Goal: Obtain resource: Download file/media

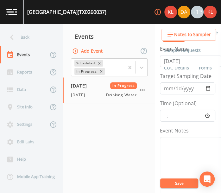
scroll to position [128, 0]
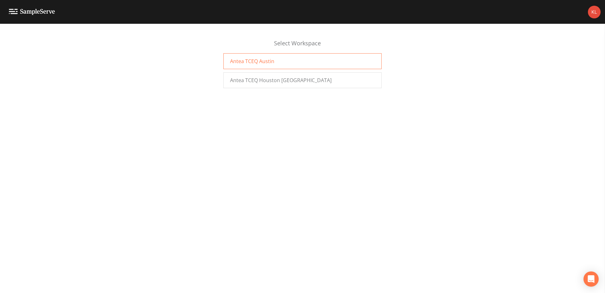
click at [313, 59] on div "Antea TCEQ Austin" at bounding box center [303, 61] width 158 height 16
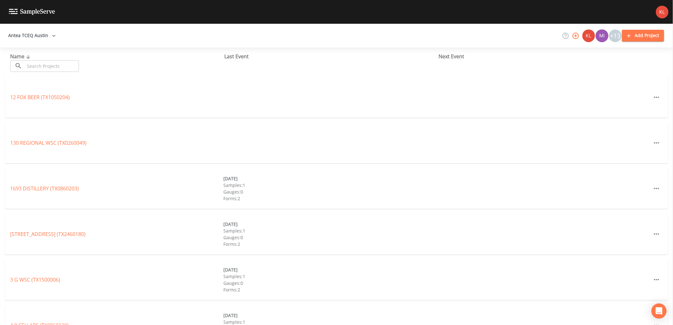
click at [64, 67] on input "text" at bounding box center [52, 66] width 54 height 12
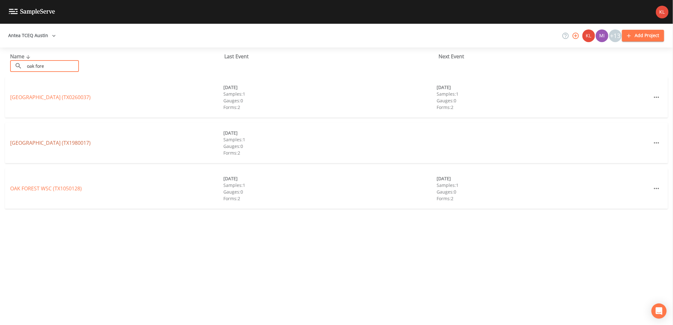
type input "oak fore"
click at [63, 145] on link "OAK FOREST LAKEWAY MANOR (TX1980017)" at bounding box center [50, 142] width 80 height 7
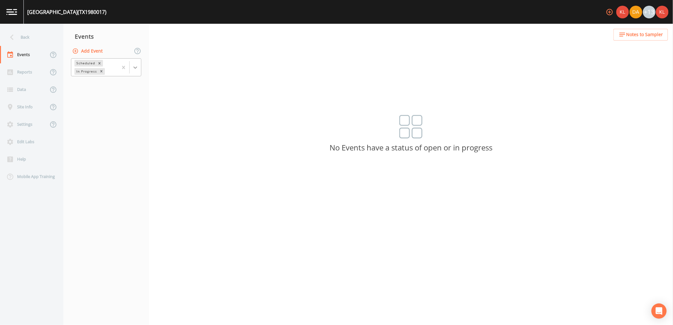
click at [136, 68] on icon at bounding box center [135, 67] width 6 height 6
click at [118, 89] on div "Completed" at bounding box center [106, 85] width 70 height 11
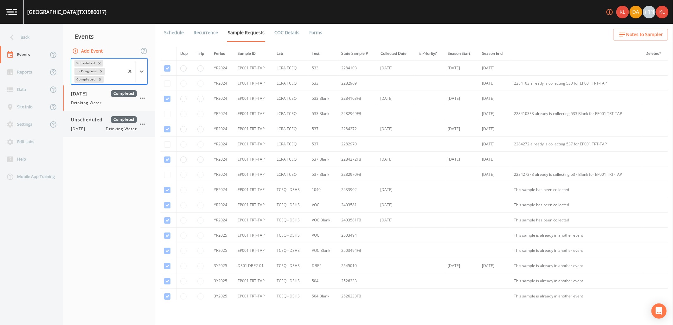
click at [116, 131] on span "Drinking Water" at bounding box center [121, 129] width 31 height 6
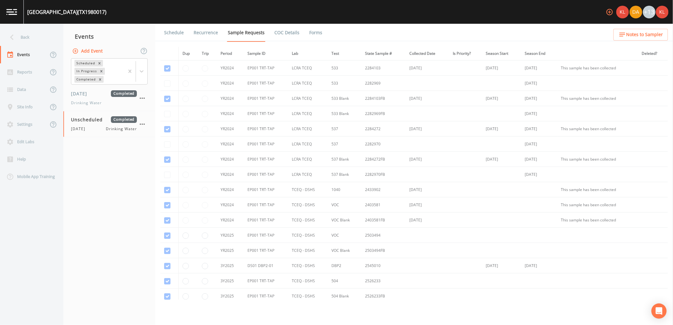
click at [309, 27] on link "Forms" at bounding box center [315, 33] width 15 height 18
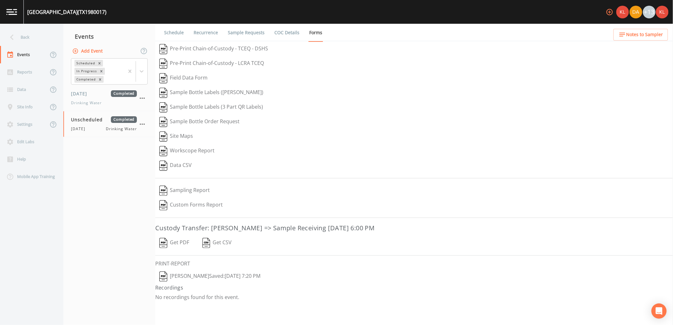
click at [176, 240] on button "Get PDF" at bounding box center [174, 243] width 38 height 15
click at [15, 14] on img at bounding box center [11, 12] width 11 height 6
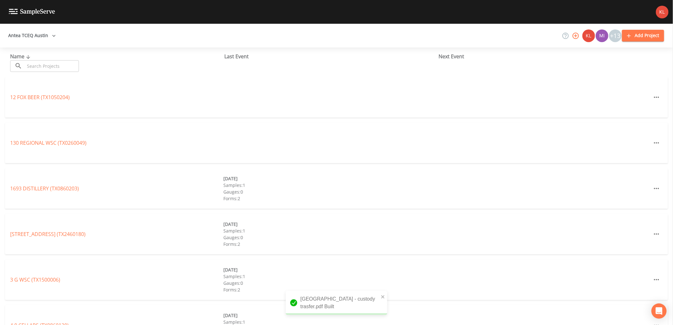
click at [51, 65] on input "text" at bounding box center [52, 66] width 54 height 12
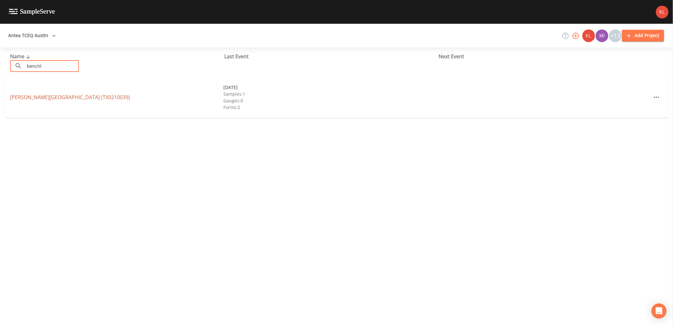
type input "benchl"
click at [92, 96] on link "BENCHLEY OAKS SUBDIVISION (TX0210039)" at bounding box center [70, 97] width 120 height 7
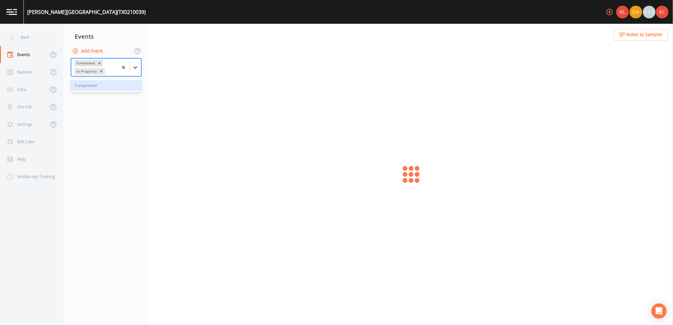
click at [131, 62] on div at bounding box center [135, 67] width 11 height 11
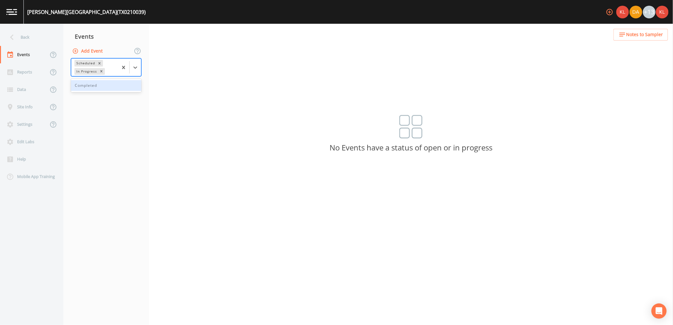
click at [121, 89] on div "Completed" at bounding box center [106, 85] width 70 height 11
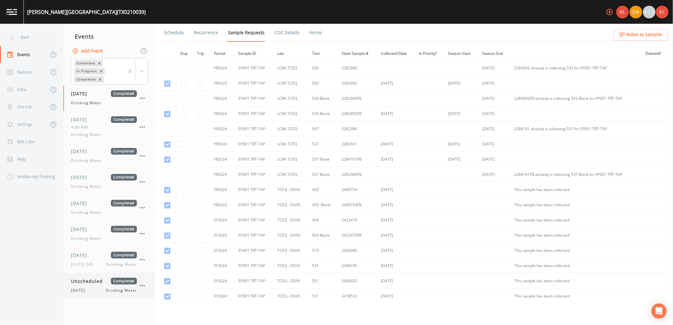
click at [97, 276] on div "Unscheduled Completed 9/10/25 Drinking Water" at bounding box center [109, 286] width 92 height 26
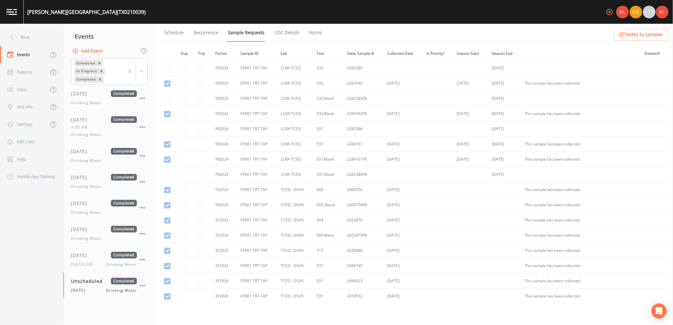
click at [320, 34] on ul "Schedule Recurrence Sample Requests COC Details Forms" at bounding box center [413, 32] width 517 height 17
click at [313, 32] on link "Forms" at bounding box center [315, 33] width 15 height 18
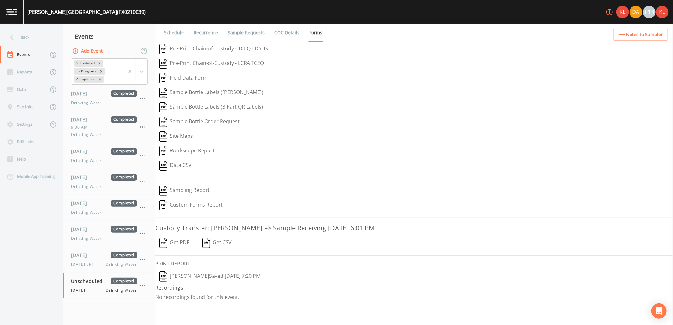
click at [179, 248] on button "Get PDF" at bounding box center [174, 243] width 38 height 15
click at [6, 16] on link at bounding box center [12, 12] width 24 height 24
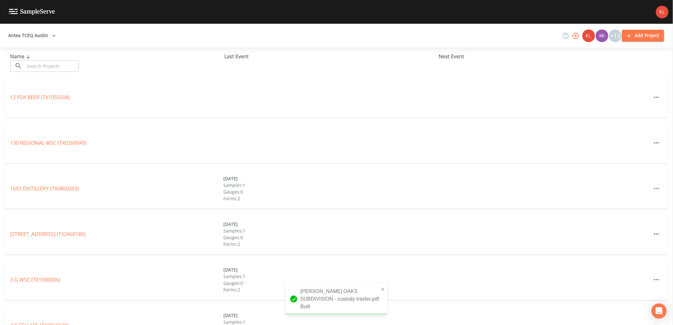
click at [48, 72] on div "Name ​ ​ Last Event Next Event" at bounding box center [336, 61] width 673 height 29
click at [51, 67] on input "text" at bounding box center [52, 66] width 54 height 12
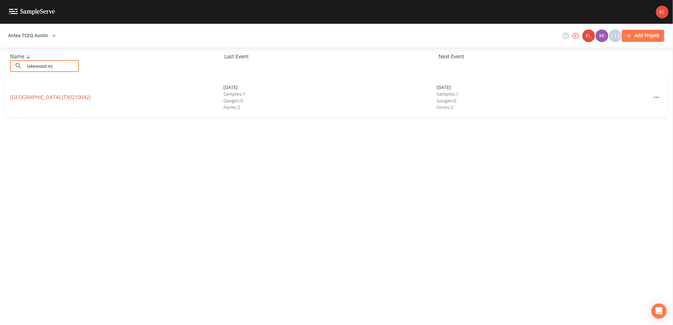
type input "lakewood es"
click at [62, 96] on link "LAKEWOOD ESTATES (TX0210042)" at bounding box center [50, 97] width 80 height 7
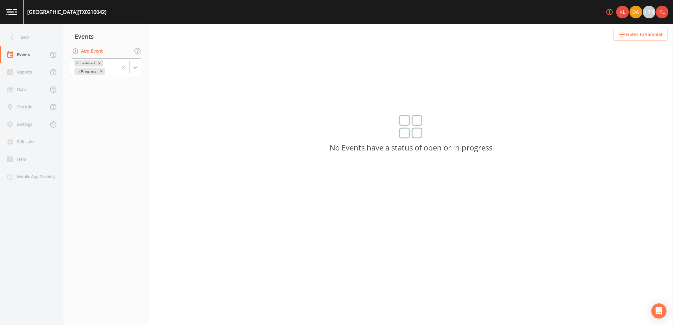
click at [138, 73] on div at bounding box center [129, 67] width 23 height 17
click at [124, 86] on div "Completed" at bounding box center [106, 85] width 70 height 11
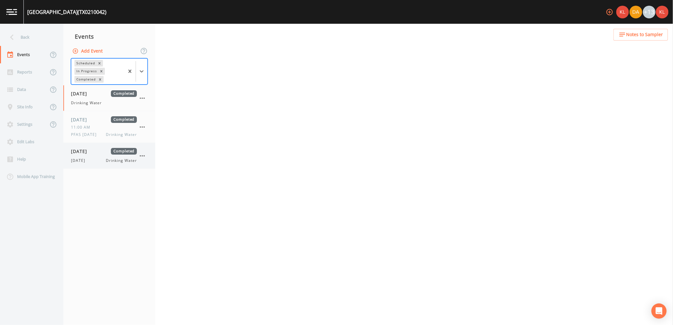
click at [105, 153] on div "09/10/2025 Completed" at bounding box center [104, 151] width 66 height 7
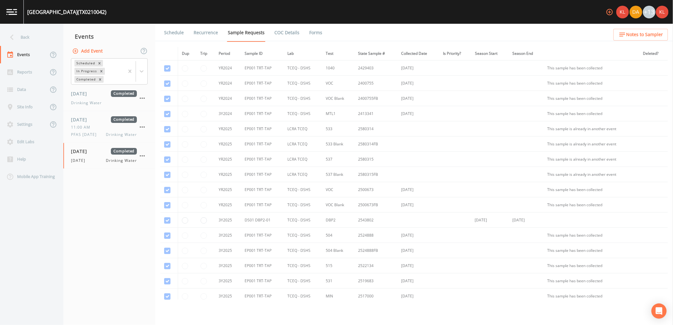
click at [314, 33] on link "Forms" at bounding box center [315, 33] width 15 height 18
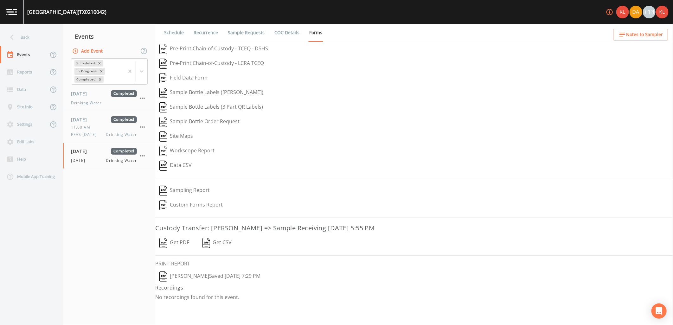
click at [177, 242] on button "Get PDF" at bounding box center [174, 243] width 38 height 15
click at [4, 14] on link at bounding box center [12, 12] width 24 height 24
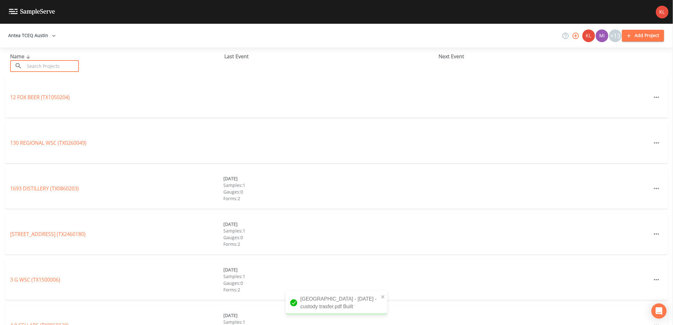
click at [49, 64] on input "text" at bounding box center [52, 66] width 54 height 12
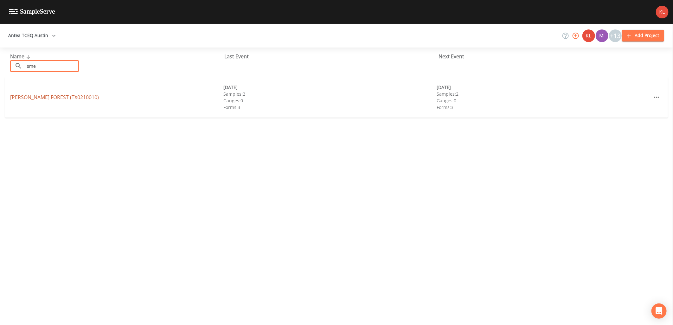
type input "sme"
click at [32, 94] on link "SMETANA FOREST (TX0210010)" at bounding box center [54, 97] width 89 height 7
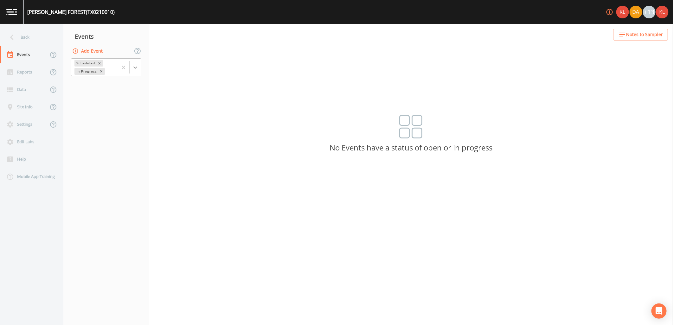
click at [132, 67] on icon at bounding box center [135, 67] width 6 height 6
click at [130, 83] on div "Completed" at bounding box center [106, 85] width 70 height 11
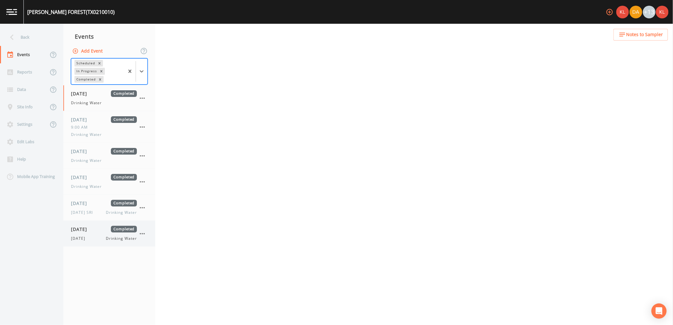
click at [94, 236] on div "9/10/25 Drinking Water" at bounding box center [104, 239] width 66 height 6
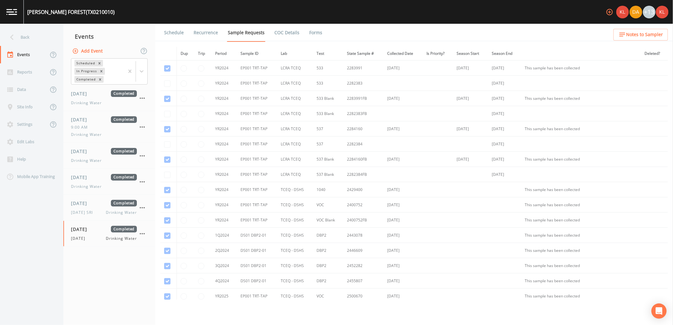
click at [308, 31] on link "Forms" at bounding box center [315, 33] width 15 height 18
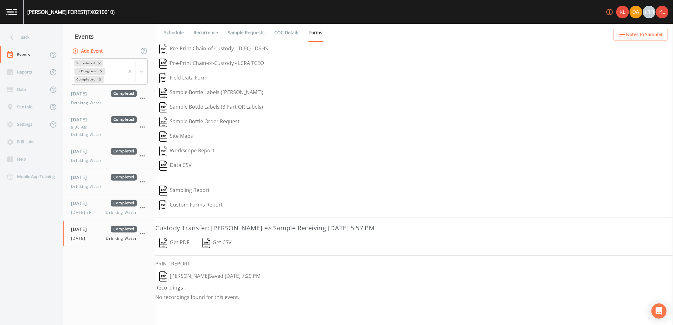
click at [181, 245] on button "Get PDF" at bounding box center [174, 243] width 38 height 15
click at [15, 18] on link at bounding box center [12, 12] width 24 height 24
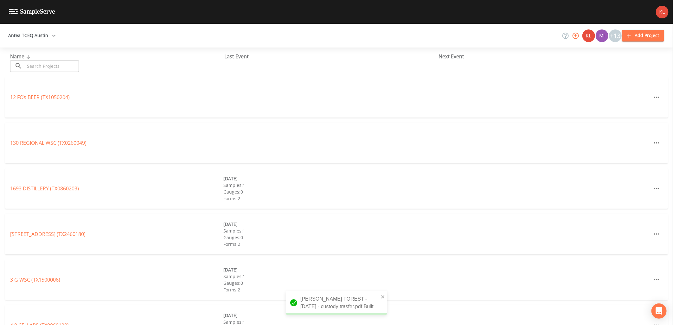
click at [70, 70] on input "text" at bounding box center [52, 66] width 54 height 12
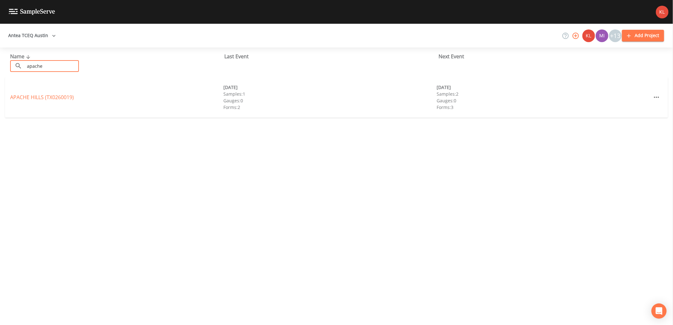
type input "apache"
click at [76, 98] on div "APACHE HILLS (TX0260019)" at bounding box center [116, 97] width 213 height 8
click at [73, 94] on link "APACHE HILLS (TX0260019)" at bounding box center [42, 97] width 64 height 7
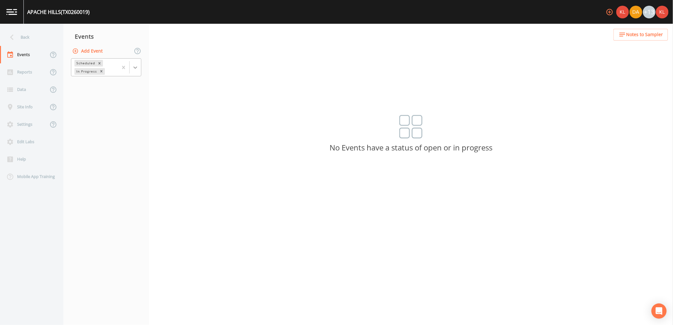
click at [130, 65] on div at bounding box center [135, 67] width 11 height 11
click at [119, 87] on div "Completed" at bounding box center [106, 85] width 70 height 11
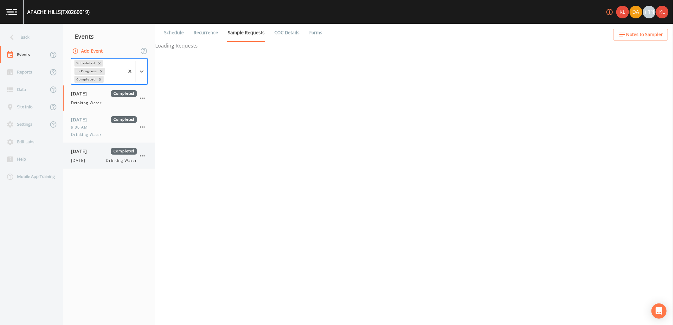
click at [97, 159] on div "9/10/25 Drinking Water" at bounding box center [104, 161] width 66 height 6
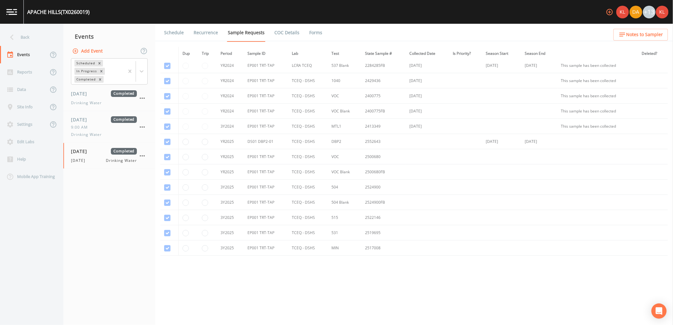
scroll to position [131, 0]
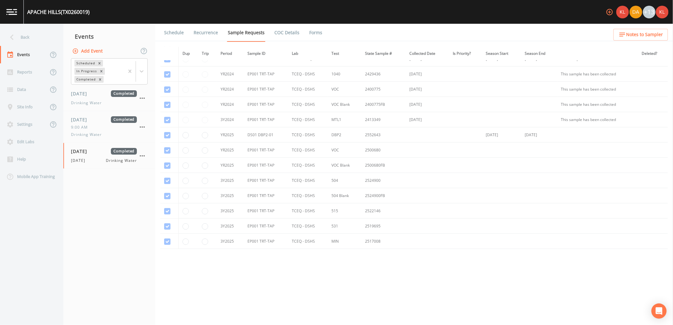
click at [302, 31] on li "Forms" at bounding box center [311, 33] width 23 height 18
click at [308, 31] on link "Forms" at bounding box center [315, 33] width 15 height 18
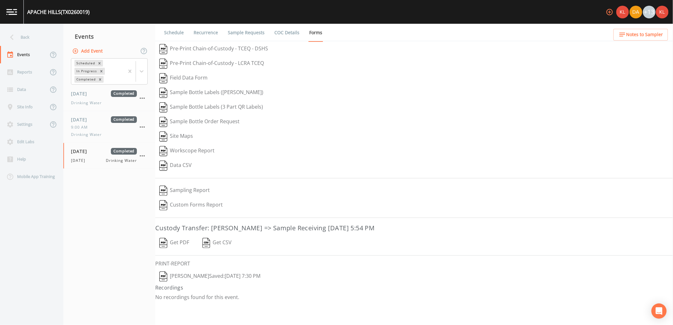
click at [179, 243] on button "Get PDF" at bounding box center [174, 243] width 38 height 15
click at [14, 14] on img at bounding box center [11, 12] width 11 height 6
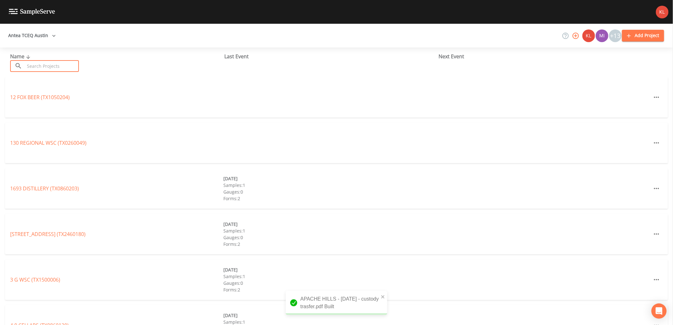
click at [55, 70] on input "text" at bounding box center [52, 66] width 54 height 12
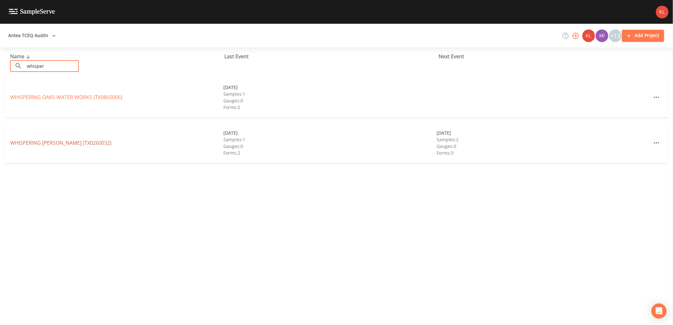
type input "whisper"
click at [58, 142] on link "WHISPERING WOODS (TX0260032)" at bounding box center [60, 142] width 101 height 7
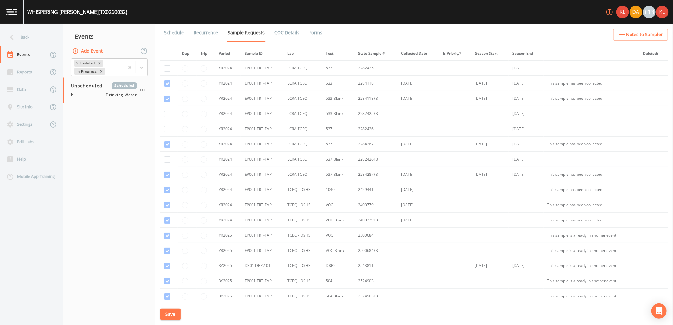
scroll to position [116, 0]
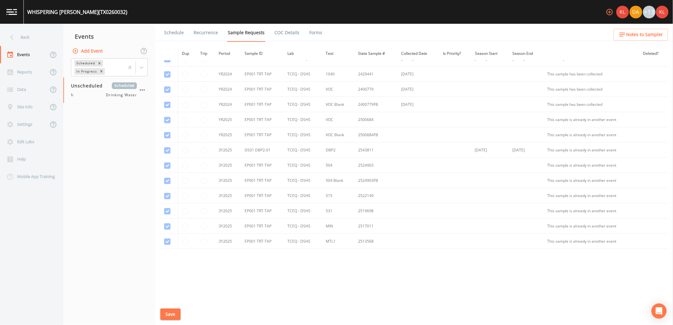
click at [311, 30] on link "Forms" at bounding box center [315, 33] width 15 height 18
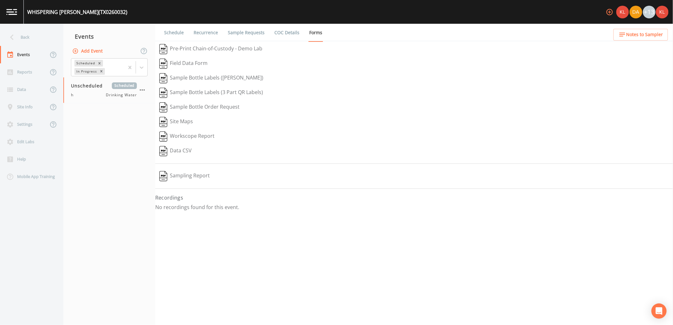
click at [279, 32] on link "COC Details" at bounding box center [286, 33] width 27 height 18
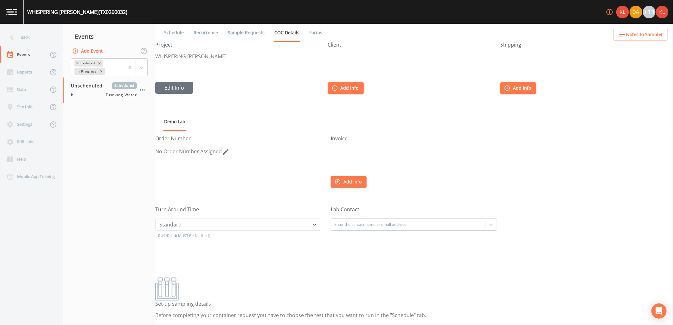
click at [308, 34] on link "Forms" at bounding box center [315, 33] width 15 height 18
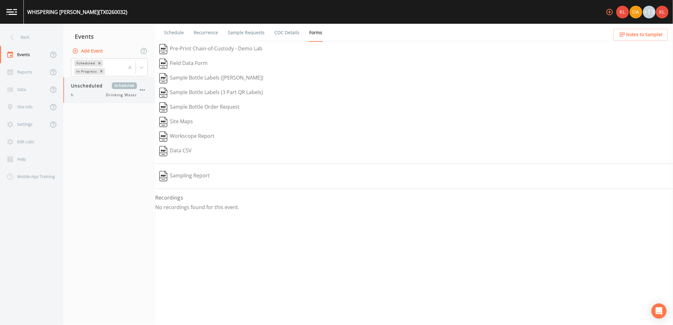
click at [81, 92] on div "h Drinking Water" at bounding box center [104, 95] width 66 height 6
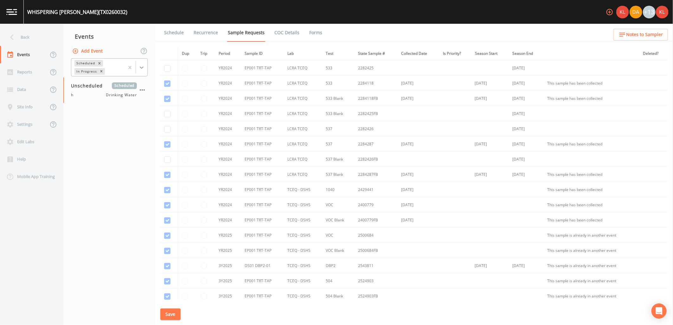
click at [147, 70] on div at bounding box center [141, 67] width 11 height 11
click at [132, 81] on div "Completed" at bounding box center [109, 85] width 77 height 11
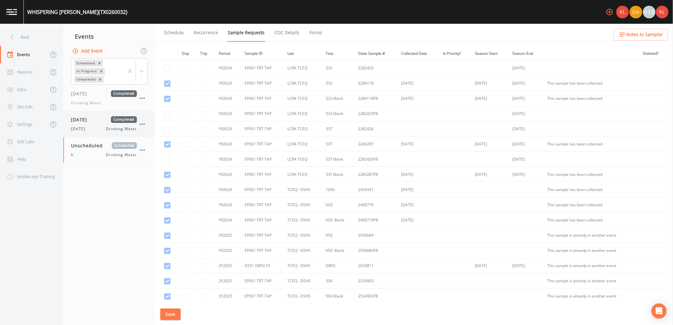
click at [105, 125] on div "09/10/2025 Completed 9/10/25 Drinking Water" at bounding box center [104, 124] width 66 height 16
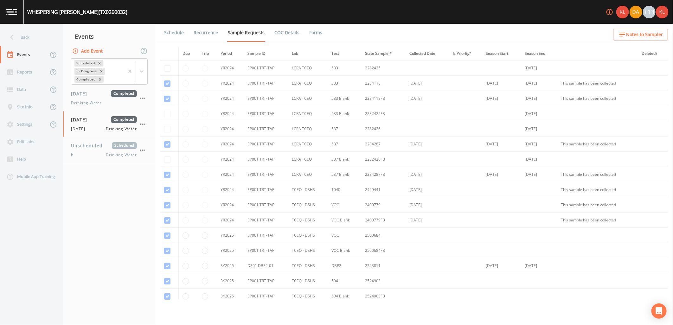
click at [313, 33] on link "Forms" at bounding box center [315, 33] width 15 height 18
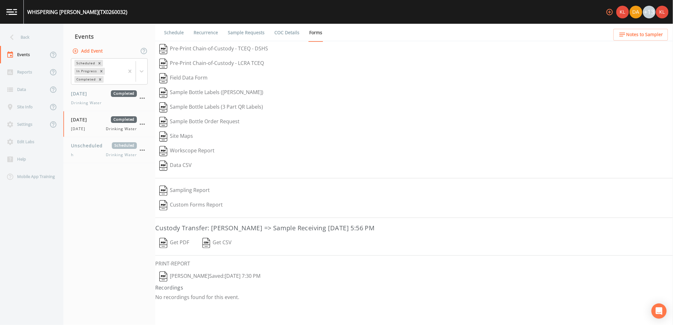
click at [172, 243] on button "Get PDF" at bounding box center [174, 243] width 38 height 15
click at [16, 10] on img at bounding box center [11, 12] width 11 height 6
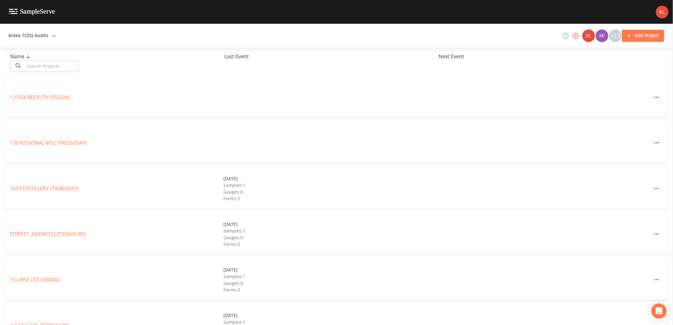
click at [66, 66] on input "text" at bounding box center [52, 66] width 54 height 12
drag, startPoint x: 66, startPoint y: 66, endPoint x: 53, endPoint y: 65, distance: 13.7
click at [53, 65] on input "text" at bounding box center [52, 66] width 54 height 12
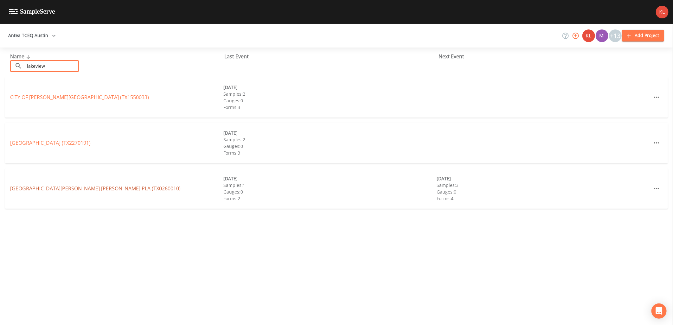
type input "lakeview"
click at [83, 186] on link "LAKEVIEW N MARSHALL OAKS SOMMERVILLE PLA (TX0260010)" at bounding box center [95, 188] width 170 height 7
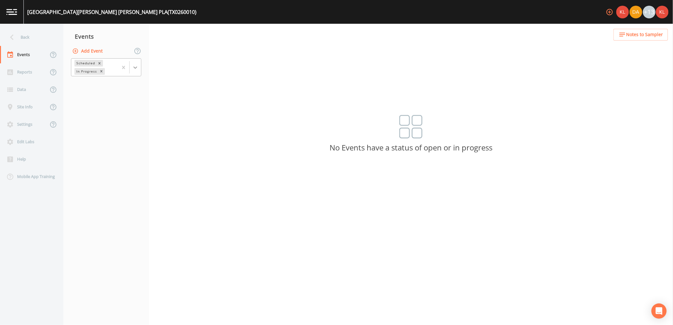
click at [134, 67] on icon at bounding box center [135, 67] width 4 height 2
click at [127, 85] on div "Completed" at bounding box center [106, 85] width 70 height 11
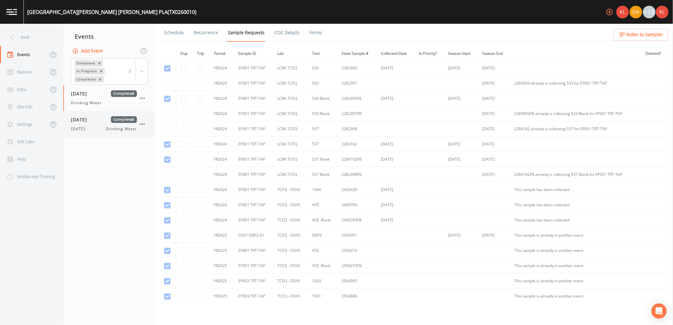
click at [90, 114] on div "09/10/2025 Completed 9/10/25 Drinking Water" at bounding box center [109, 124] width 92 height 26
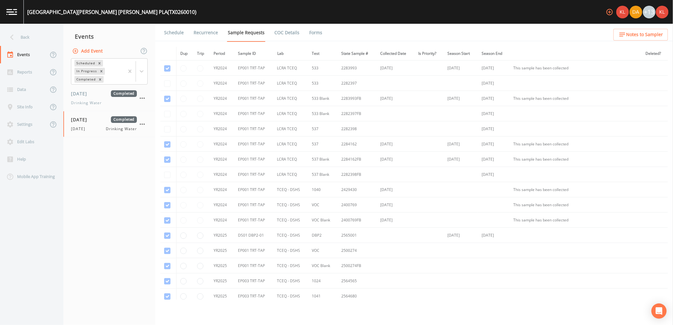
click at [323, 34] on ul "Schedule Recurrence Sample Requests COC Details Forms" at bounding box center [413, 32] width 517 height 17
click at [320, 33] on ul "Schedule Recurrence Sample Requests COC Details Forms" at bounding box center [413, 32] width 517 height 17
click at [318, 33] on link "Forms" at bounding box center [315, 33] width 15 height 18
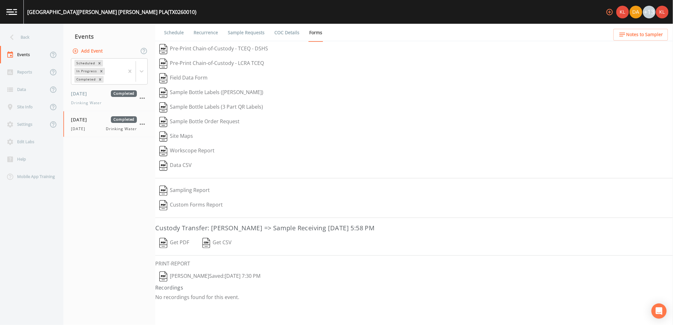
click at [174, 246] on button "Get PDF" at bounding box center [174, 243] width 38 height 15
click at [16, 16] on link at bounding box center [12, 12] width 24 height 24
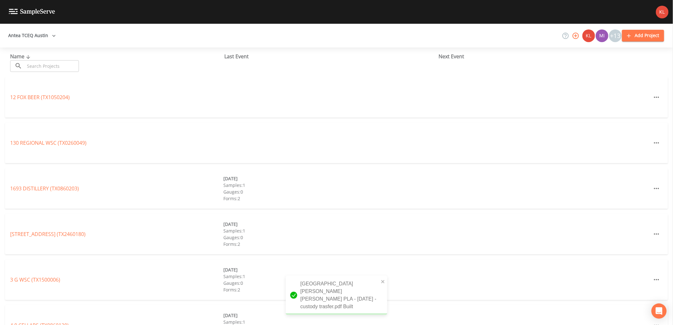
click at [65, 69] on input "text" at bounding box center [52, 66] width 54 height 12
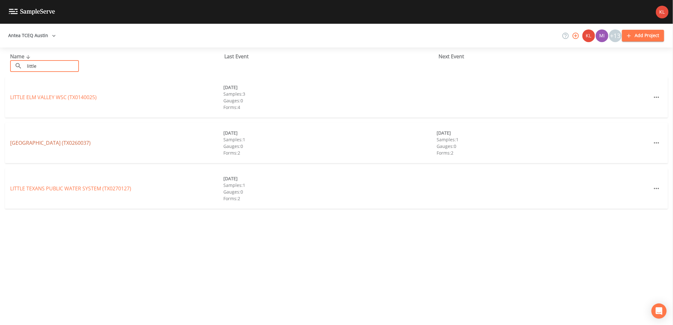
type input "little"
click at [85, 139] on link "LITTLE OAK FOREST SUBDIVISION (TX0260037)" at bounding box center [50, 142] width 80 height 7
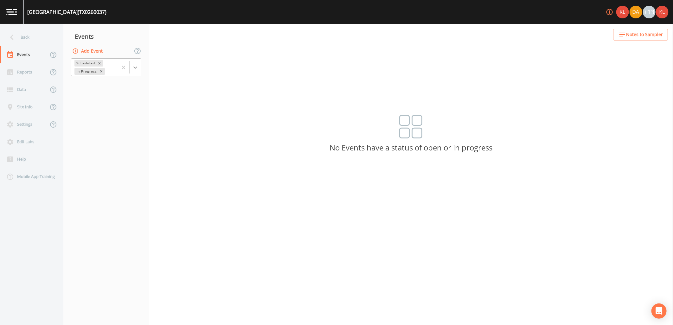
click at [135, 73] on div at bounding box center [135, 67] width 11 height 11
click at [123, 88] on div "Completed" at bounding box center [106, 85] width 70 height 11
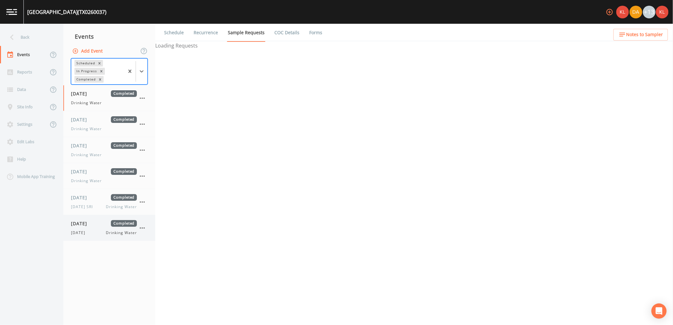
click at [99, 228] on div "09/10/2025 Completed 9/10/25 Drinking Water" at bounding box center [104, 228] width 66 height 16
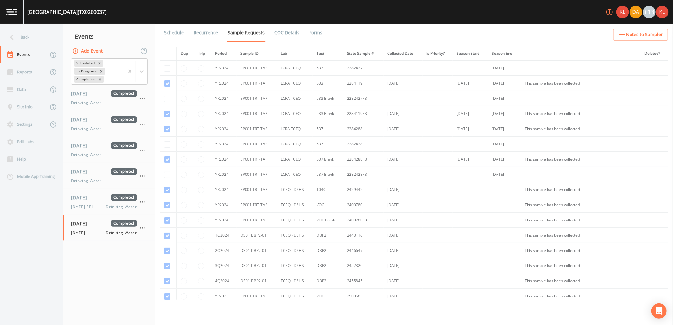
click at [318, 35] on ul "Schedule Recurrence Sample Requests COC Details Forms" at bounding box center [413, 32] width 517 height 17
click at [318, 35] on link "Forms" at bounding box center [315, 33] width 15 height 18
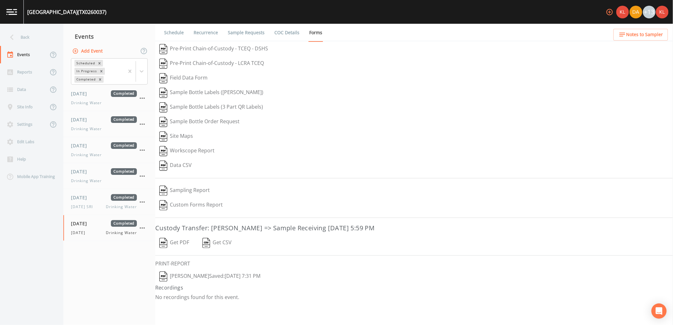
click at [184, 247] on button "Get PDF" at bounding box center [174, 243] width 38 height 15
click at [21, 11] on link at bounding box center [12, 12] width 24 height 24
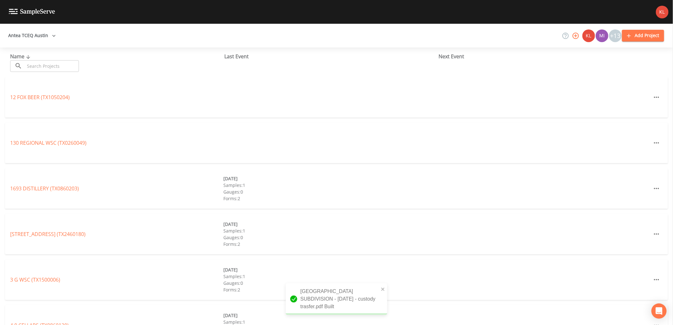
click at [71, 67] on input "text" at bounding box center [52, 66] width 54 height 12
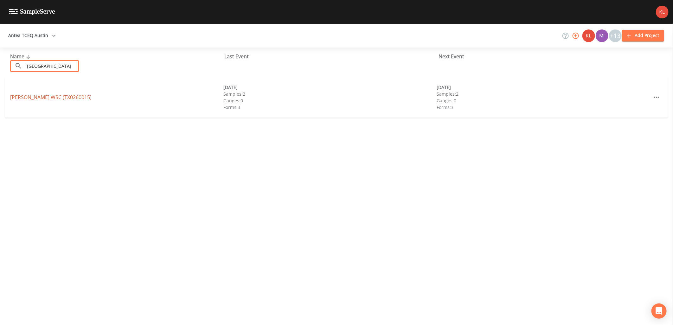
type input "lyon"
click at [19, 97] on link "LYONS WSC (TX0260015)" at bounding box center [50, 97] width 81 height 7
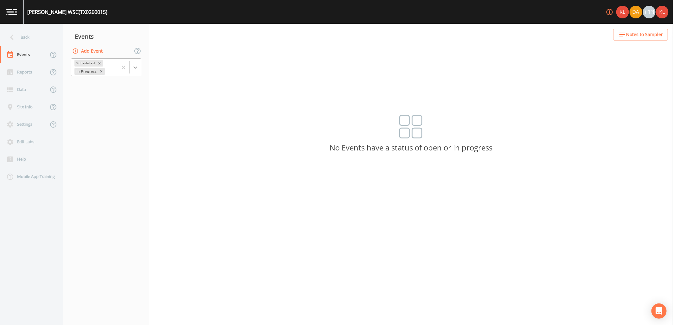
click at [132, 68] on icon at bounding box center [135, 67] width 6 height 6
click at [126, 84] on div "Completed" at bounding box center [106, 85] width 70 height 11
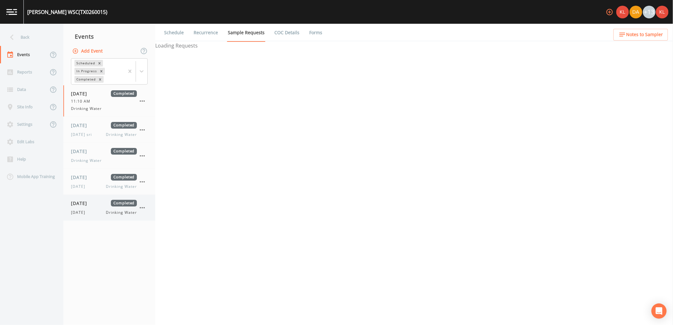
click at [81, 211] on span "[DATE]" at bounding box center [80, 213] width 18 height 6
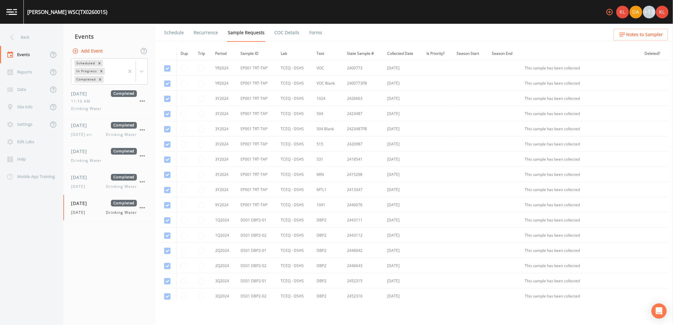
click at [308, 36] on link "Forms" at bounding box center [315, 33] width 15 height 18
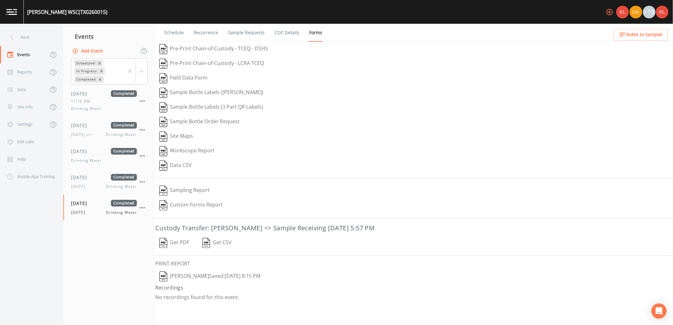
click at [178, 236] on button "Get PDF" at bounding box center [174, 243] width 38 height 15
